Goal: Task Accomplishment & Management: Complete application form

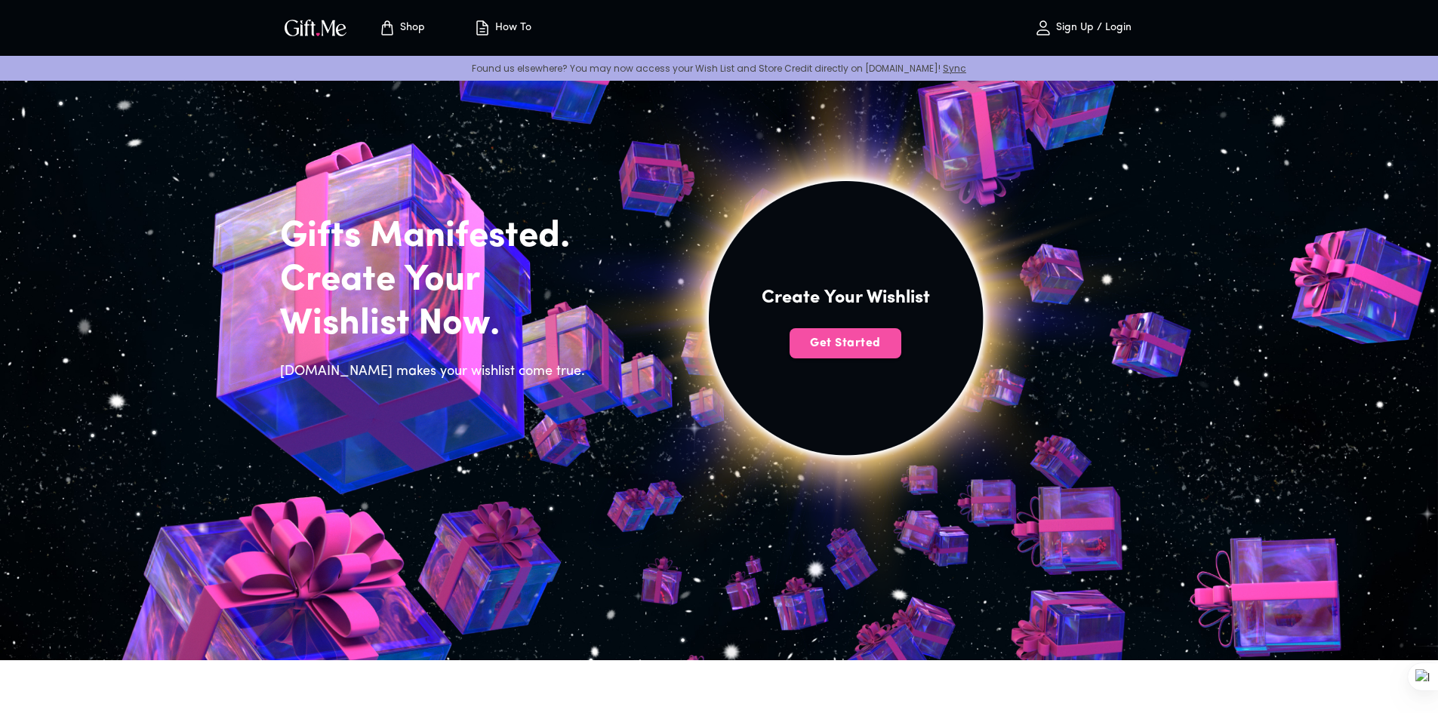
click at [840, 343] on span "Get Started" at bounding box center [846, 343] width 112 height 17
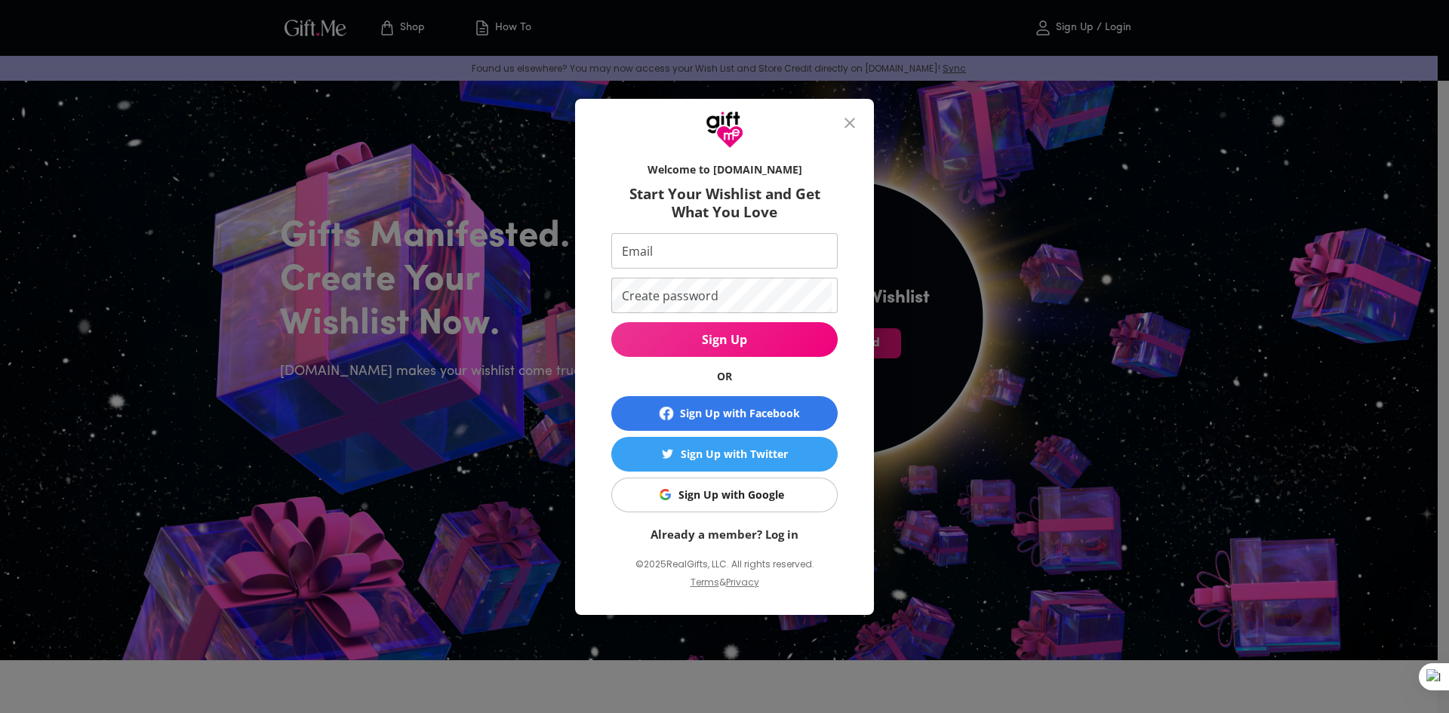
click at [851, 119] on icon "close" at bounding box center [850, 123] width 18 height 18
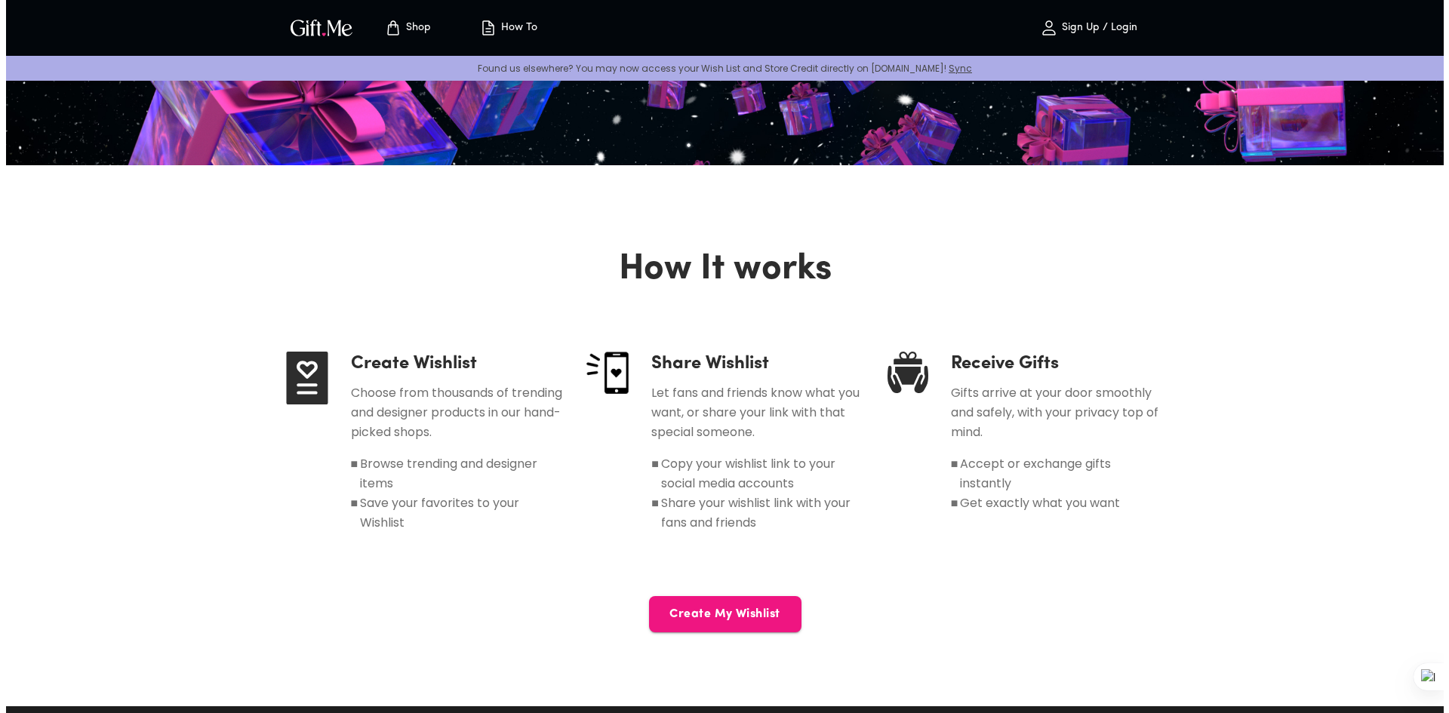
scroll to position [679, 0]
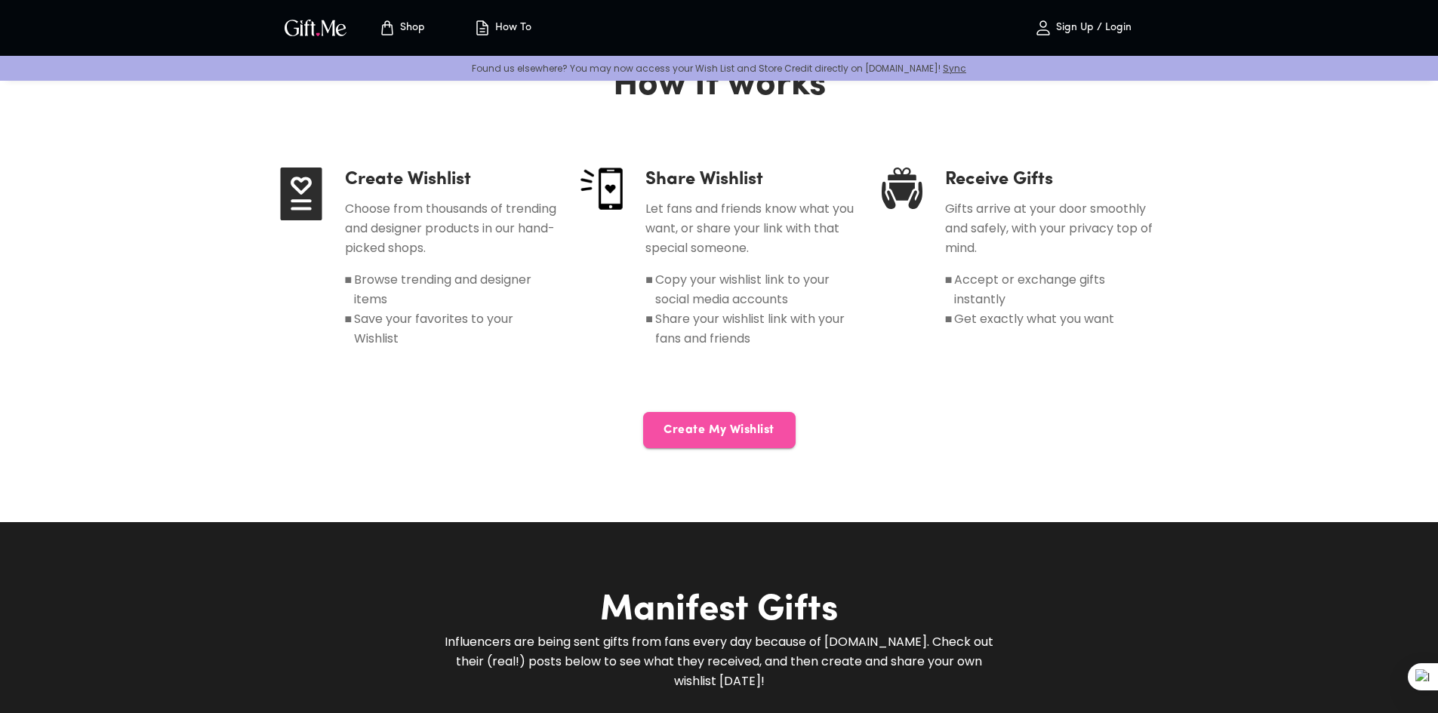
click at [753, 420] on button "Create My Wishlist" at bounding box center [719, 430] width 152 height 36
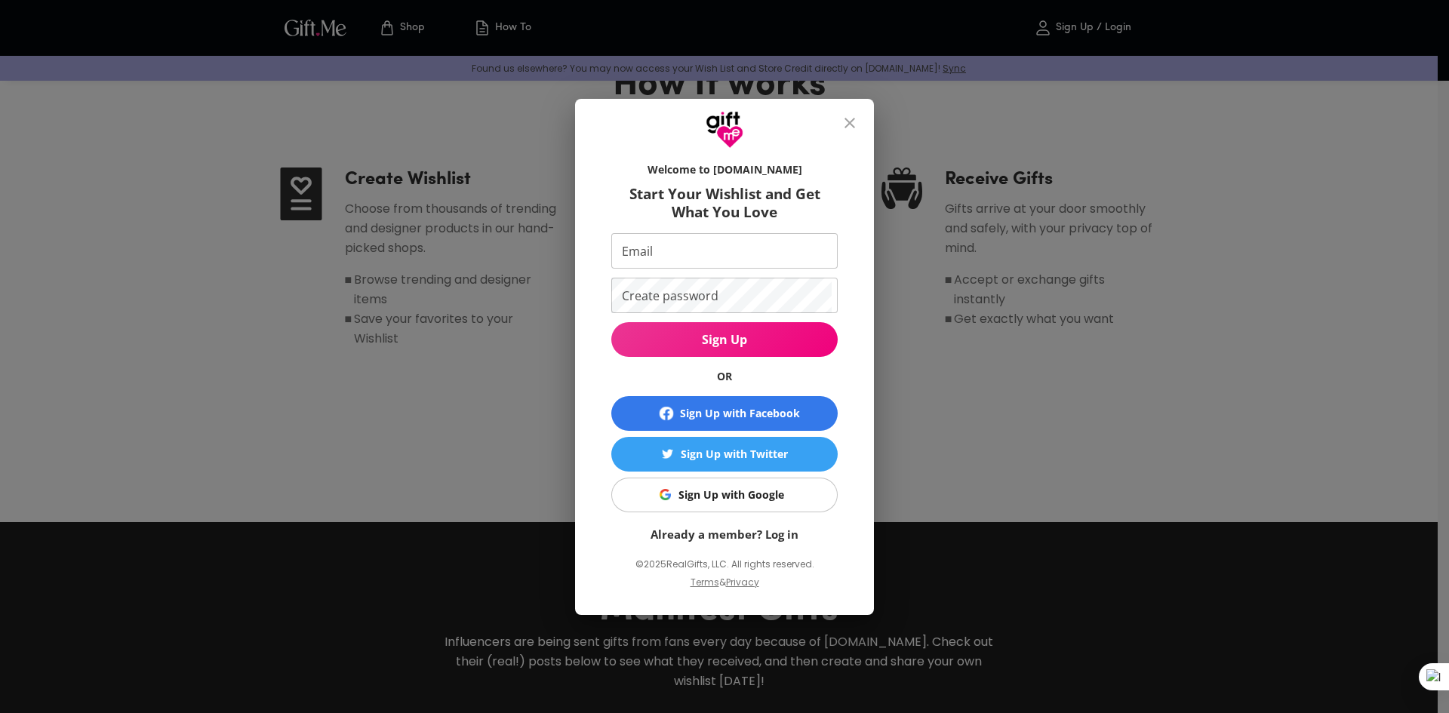
click at [760, 255] on input "Email" at bounding box center [721, 250] width 220 height 35
type input "[EMAIL_ADDRESS][DOMAIN_NAME]"
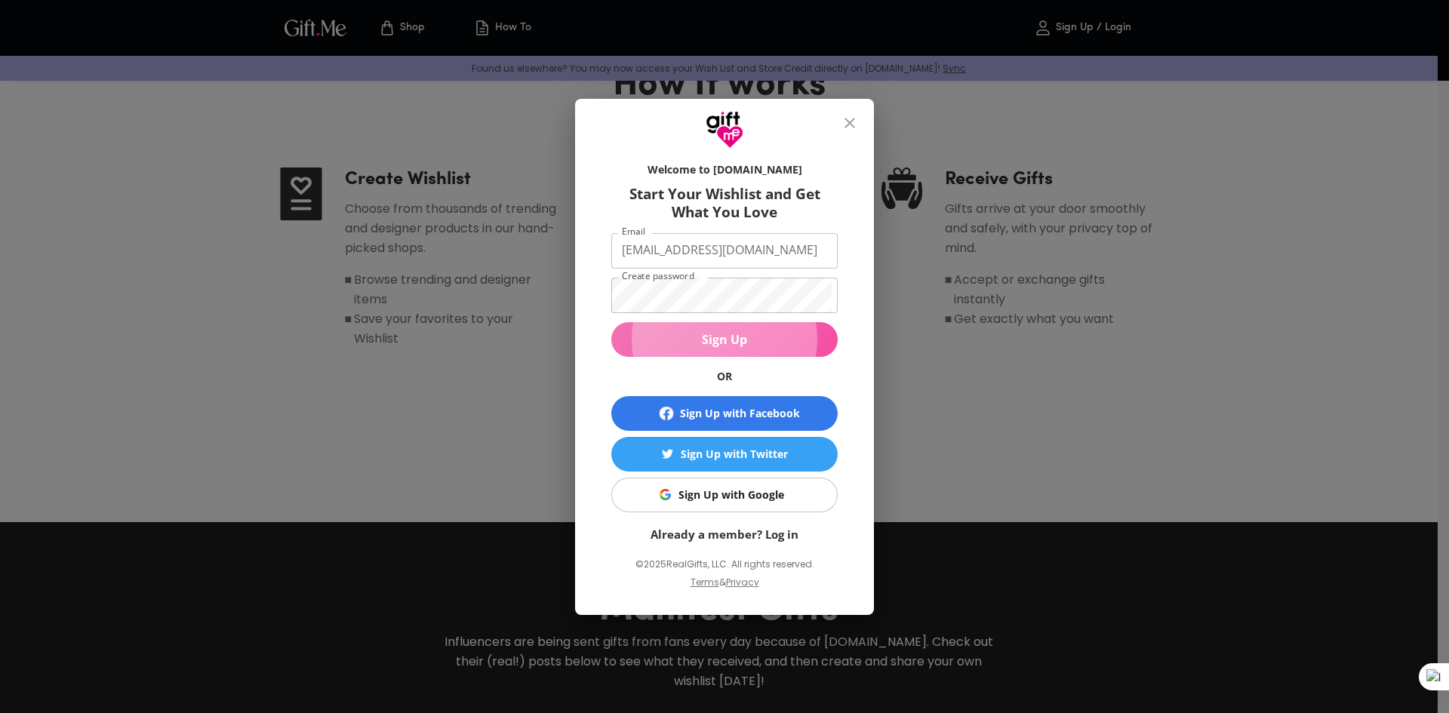
click at [799, 335] on span "Sign Up" at bounding box center [724, 339] width 226 height 17
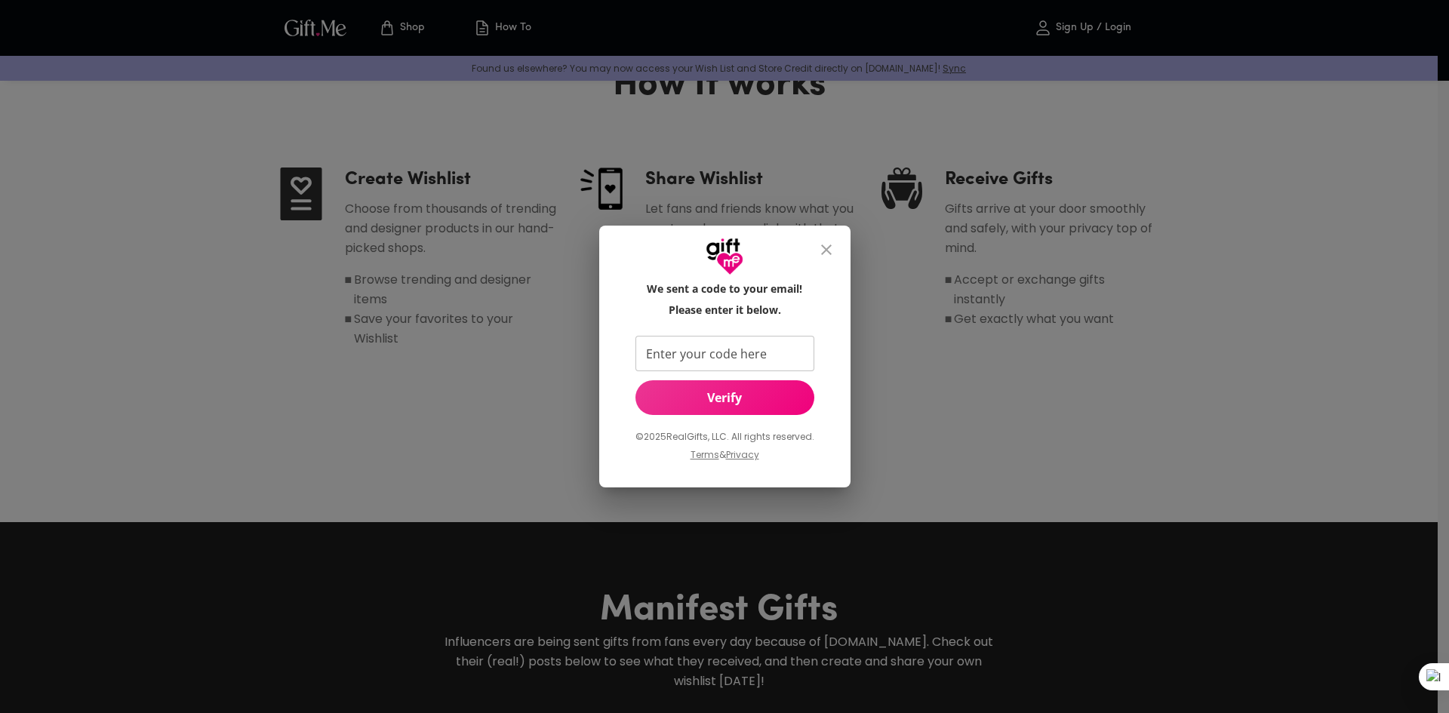
click at [694, 332] on div "We sent a code to your email! Please enter it below. Enter your code here Enter…" at bounding box center [724, 379] width 203 height 194
click at [692, 349] on input "Enter your code here" at bounding box center [722, 353] width 173 height 35
click at [670, 352] on input "328872" at bounding box center [722, 353] width 173 height 35
type input "328672"
click at [684, 394] on span "Verify" at bounding box center [725, 397] width 179 height 17
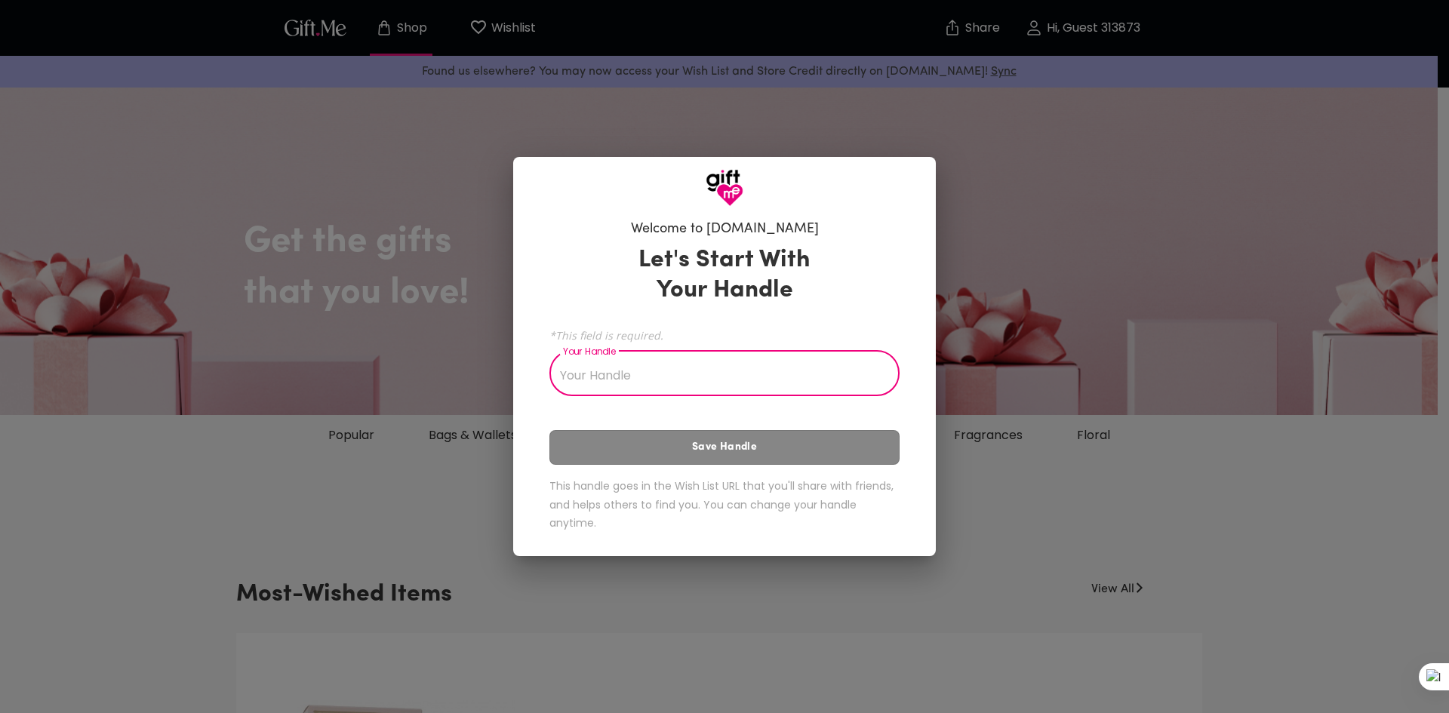
click at [657, 364] on input "Your Handle" at bounding box center [716, 375] width 334 height 42
type input "G"
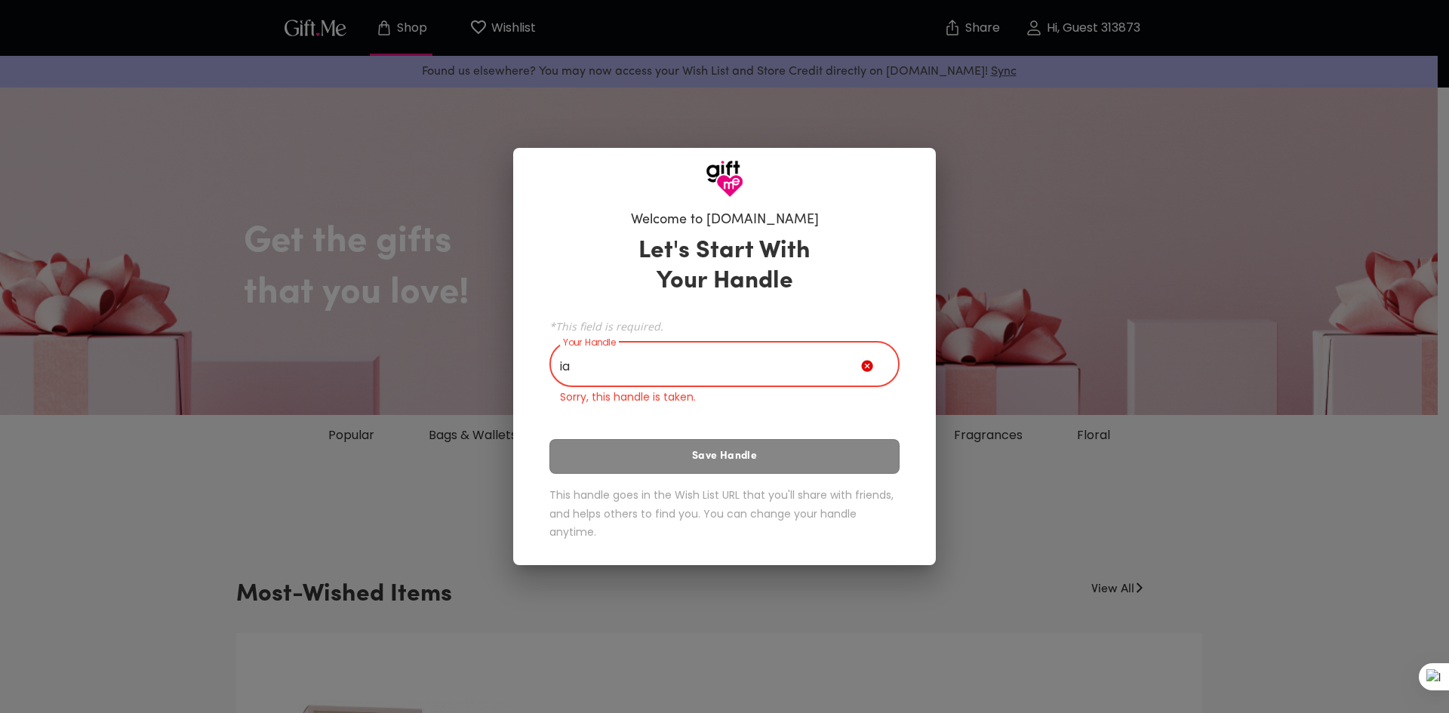
type input "i"
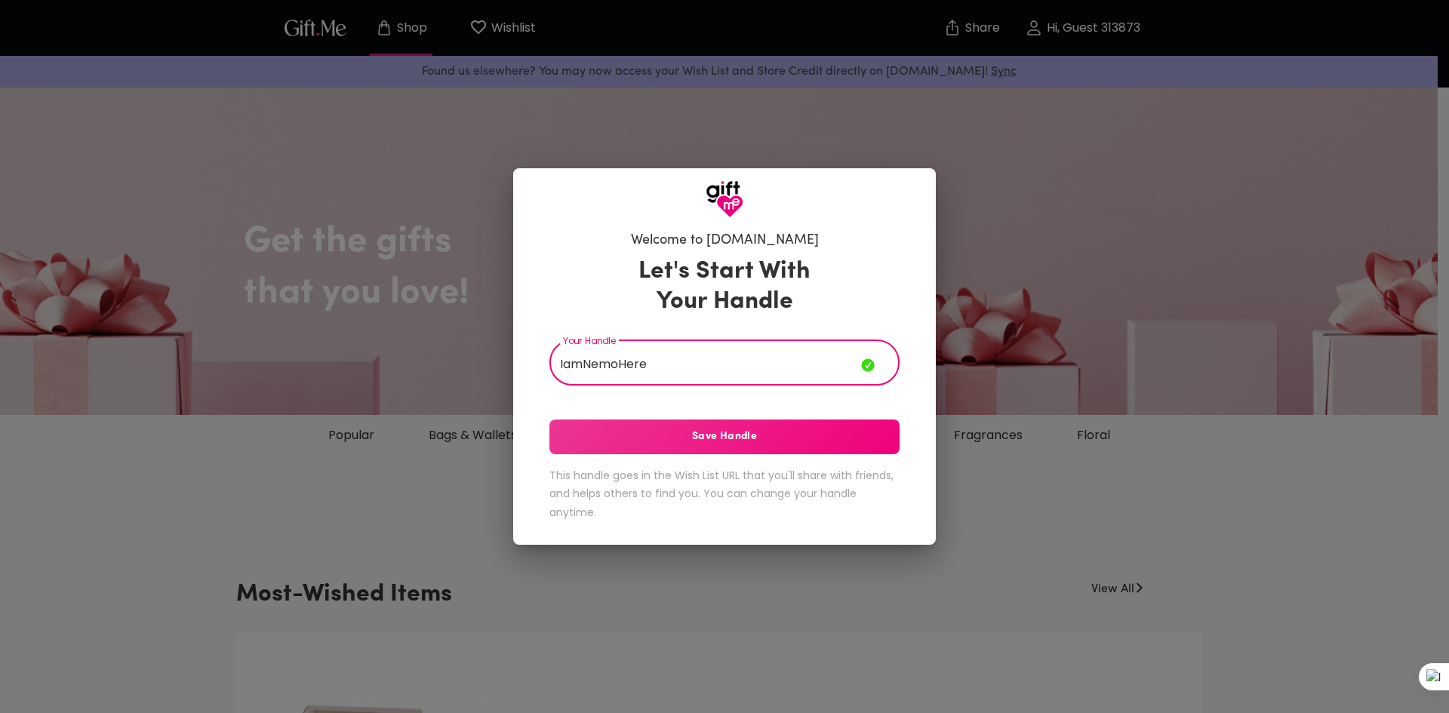
click at [617, 362] on input "IamNemoHere" at bounding box center [705, 364] width 312 height 42
click at [557, 362] on input "IamNemoHere" at bounding box center [705, 364] width 312 height 42
type input "HelloIamNemoHere"
click at [647, 434] on span "Save Handle" at bounding box center [724, 437] width 350 height 17
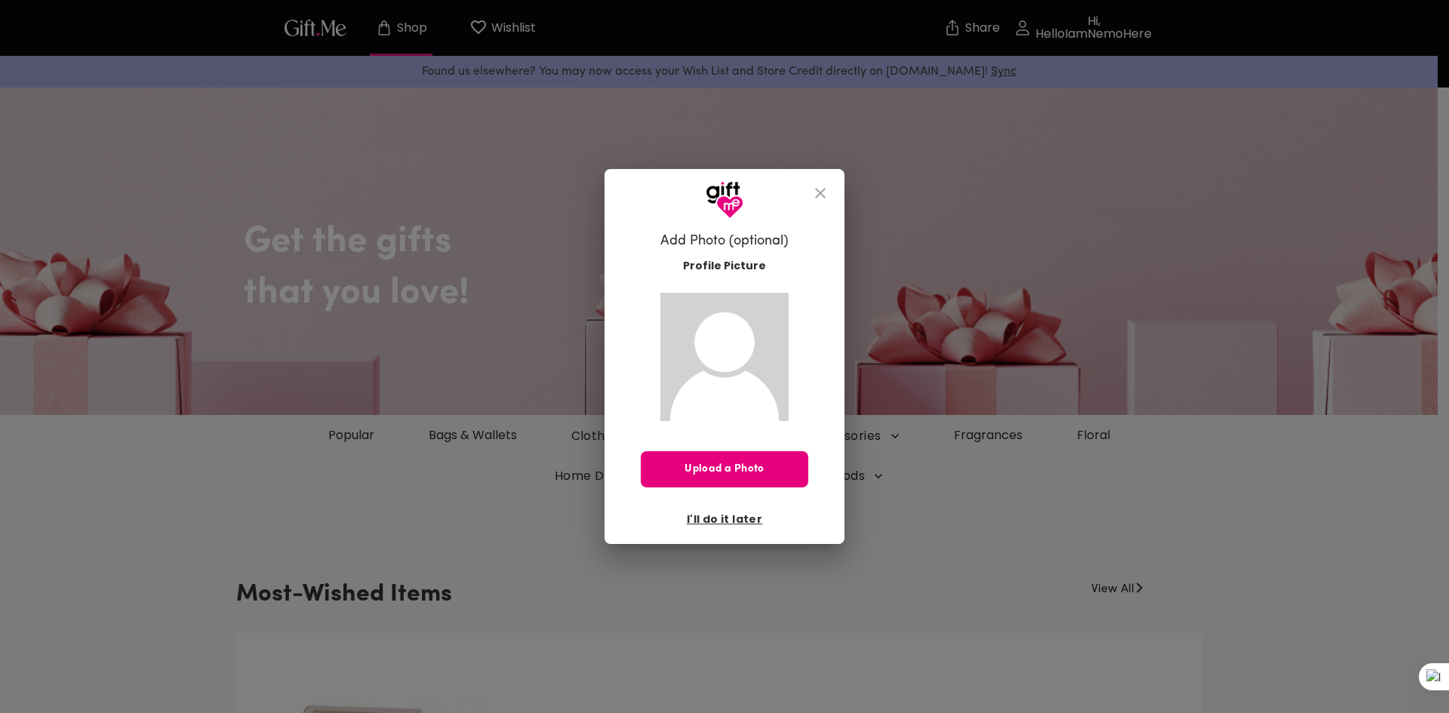
click at [743, 518] on span "I'll do it later" at bounding box center [724, 519] width 75 height 17
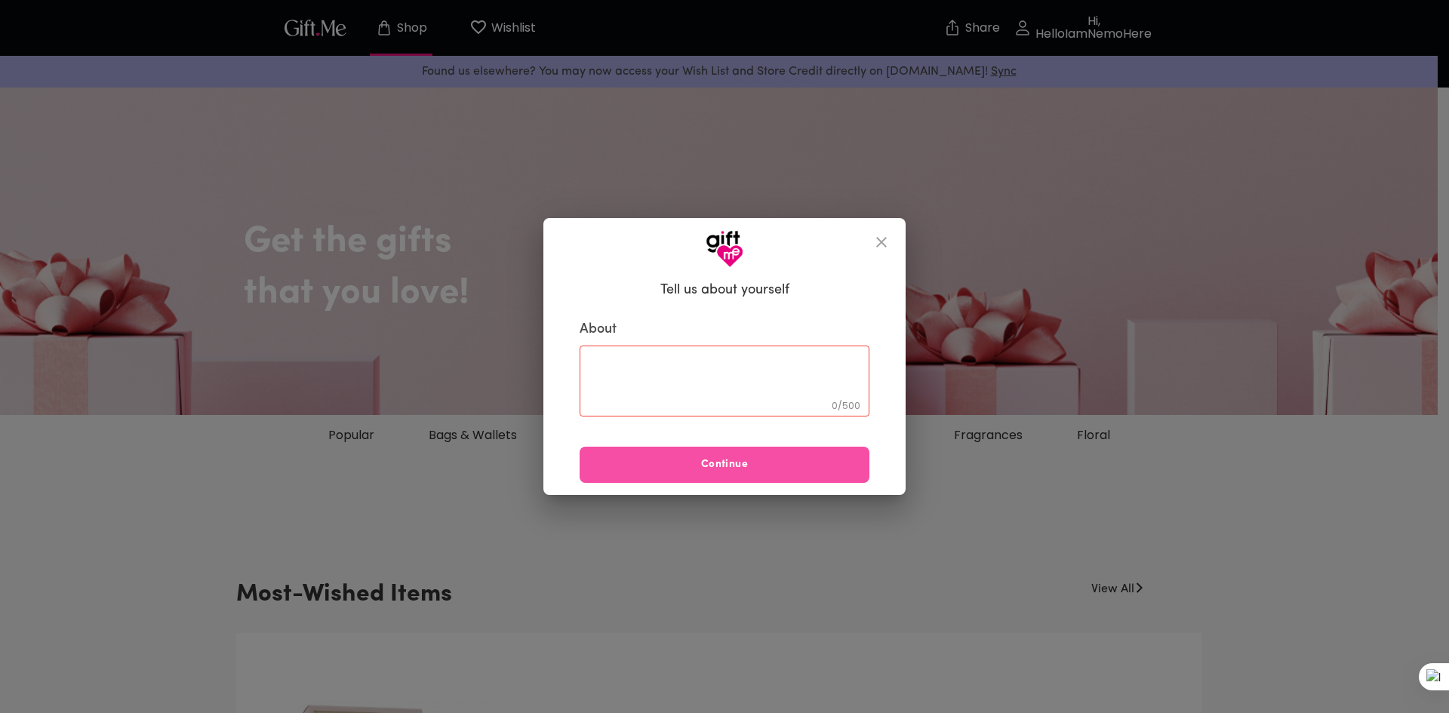
click at [771, 463] on span "Continue" at bounding box center [725, 465] width 290 height 17
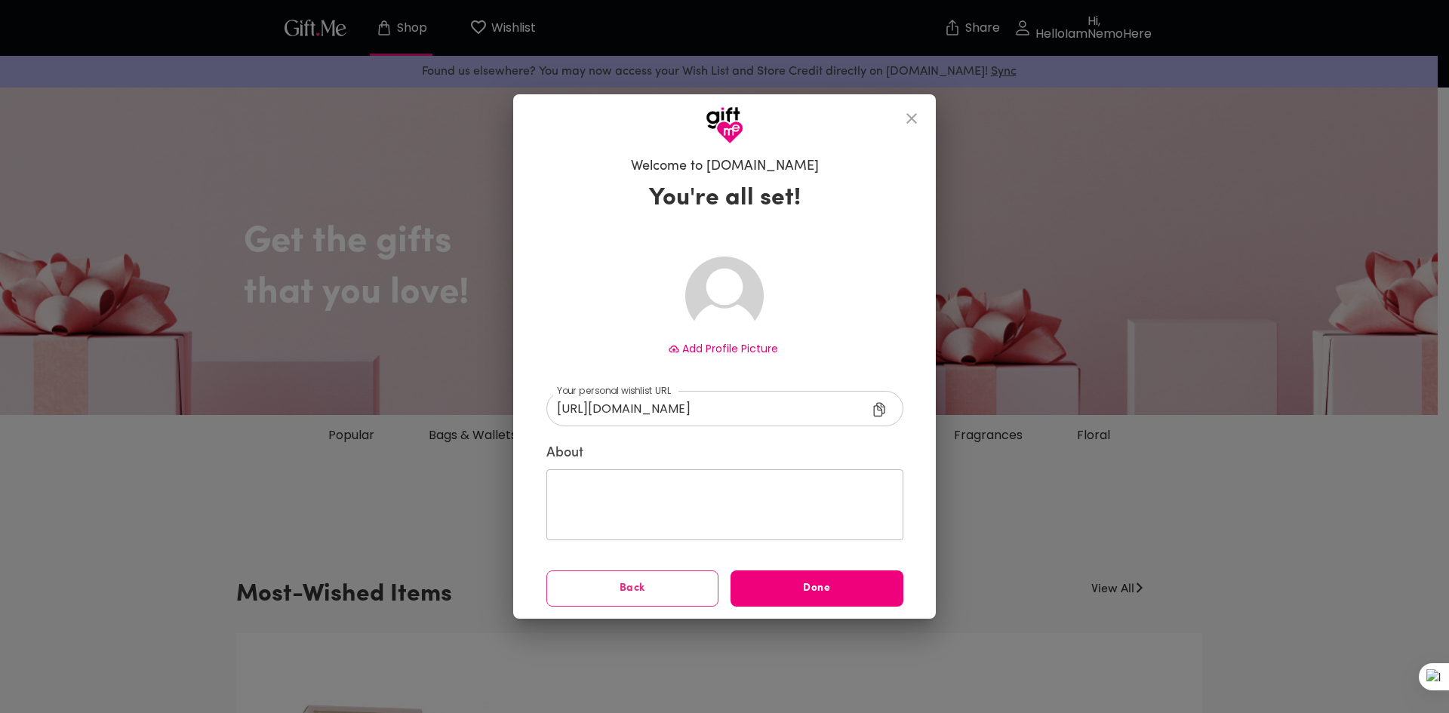
click at [767, 580] on span "Done" at bounding box center [817, 588] width 173 height 17
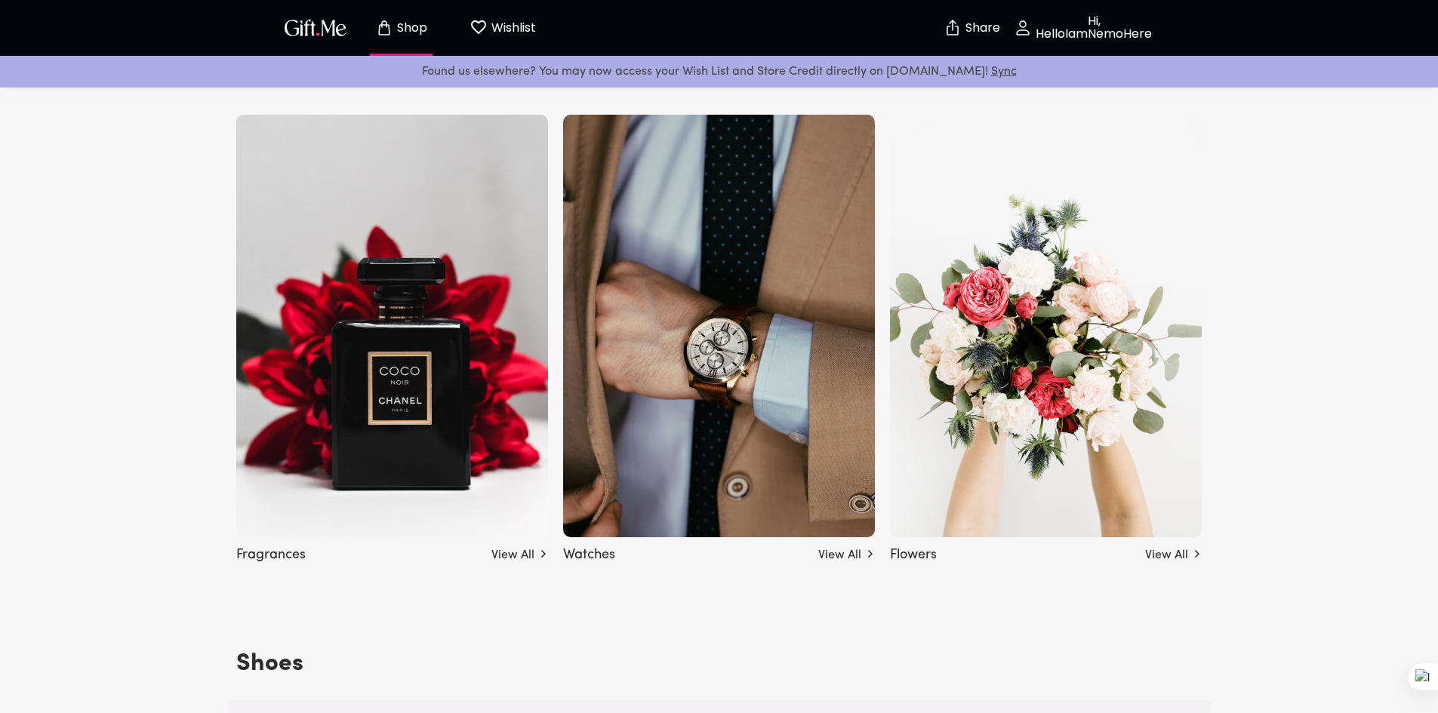
scroll to position [1434, 0]
